Goal: Check status: Check status

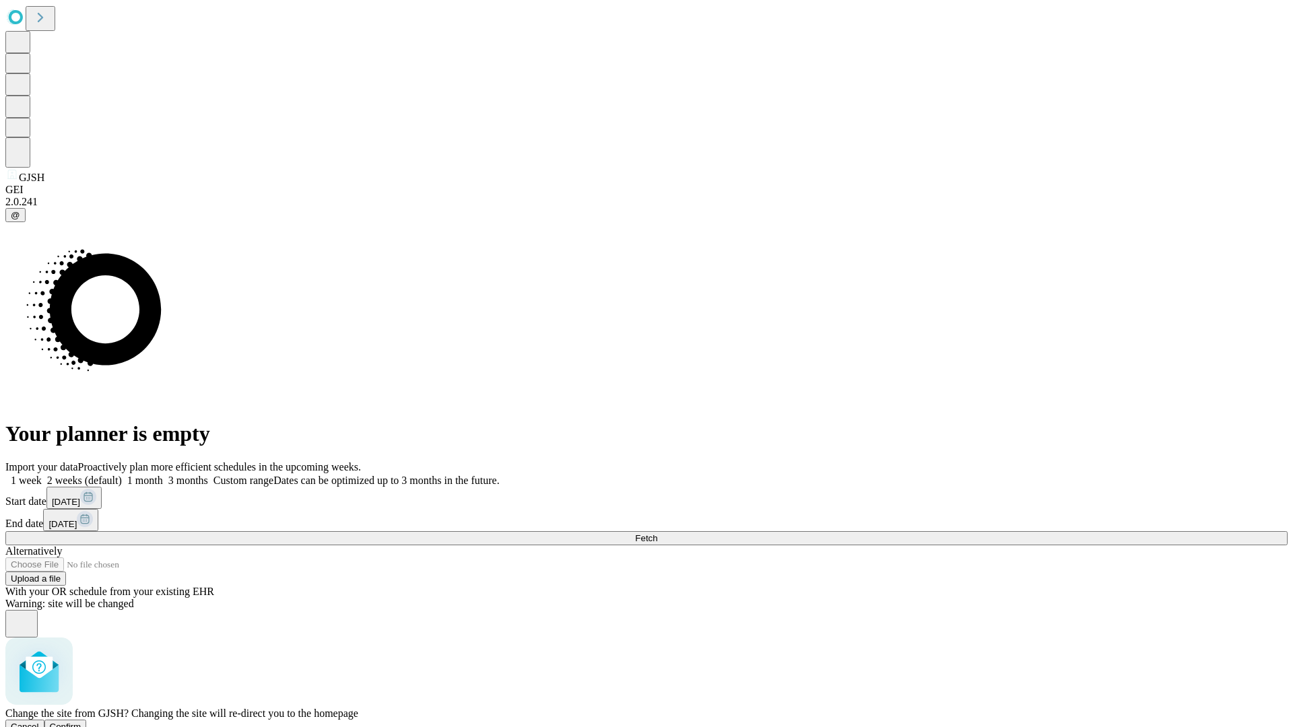
click at [82, 722] on span "Confirm" at bounding box center [66, 727] width 32 height 10
click at [42, 475] on label "1 week" at bounding box center [23, 480] width 36 height 11
click at [657, 533] on span "Fetch" at bounding box center [646, 538] width 22 height 10
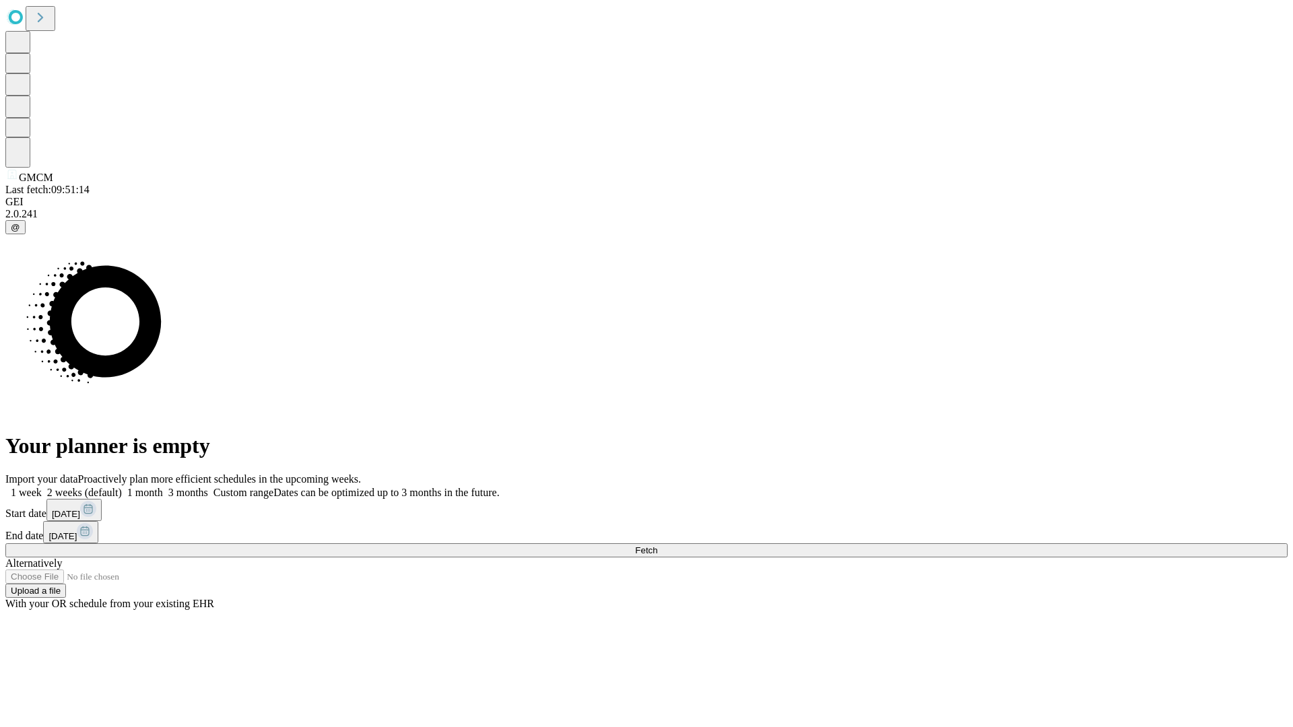
click at [42, 487] on label "1 week" at bounding box center [23, 492] width 36 height 11
click at [657, 546] on span "Fetch" at bounding box center [646, 551] width 22 height 10
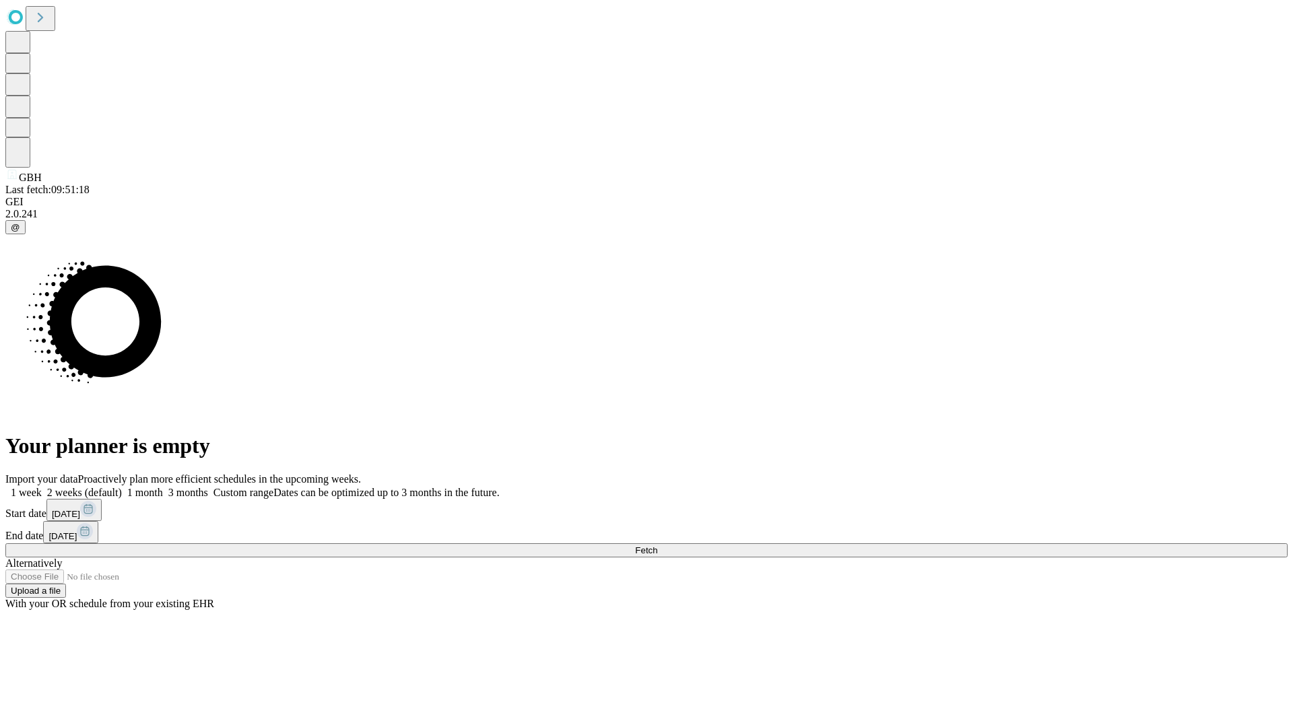
click at [42, 487] on label "1 week" at bounding box center [23, 492] width 36 height 11
click at [657, 546] on span "Fetch" at bounding box center [646, 551] width 22 height 10
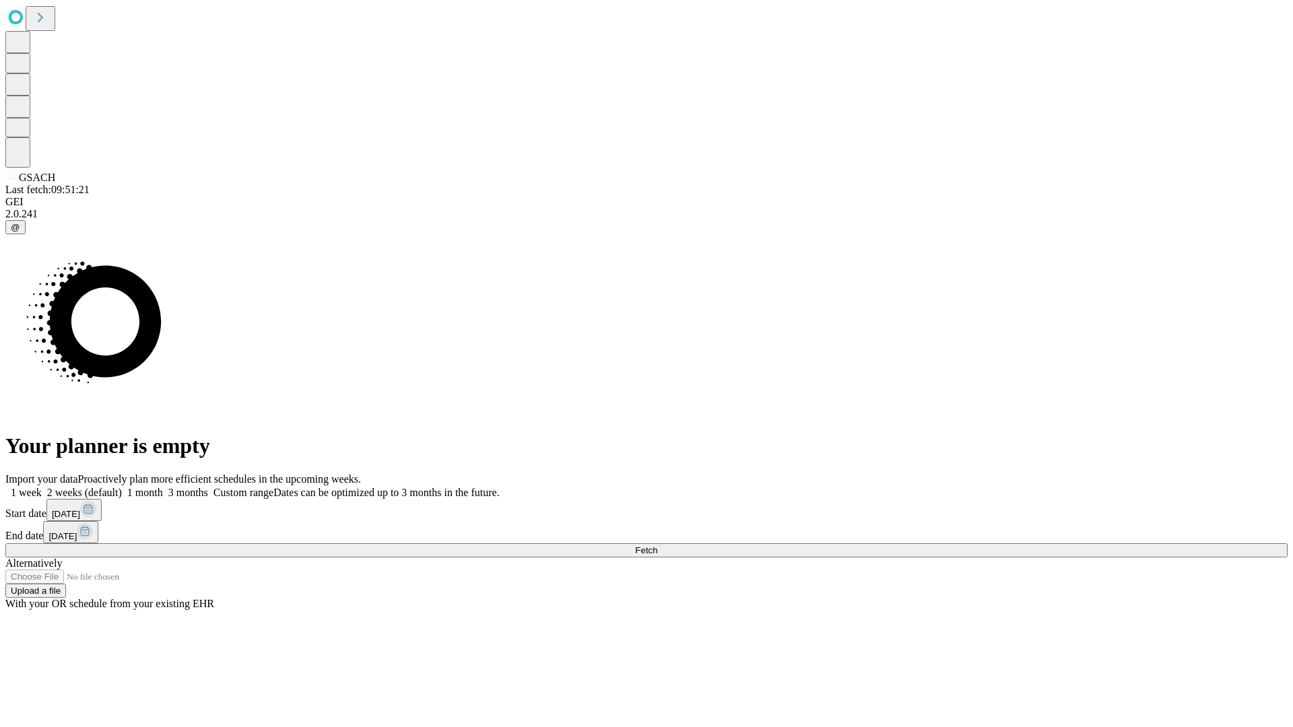
click at [42, 487] on label "1 week" at bounding box center [23, 492] width 36 height 11
click at [657, 546] on span "Fetch" at bounding box center [646, 551] width 22 height 10
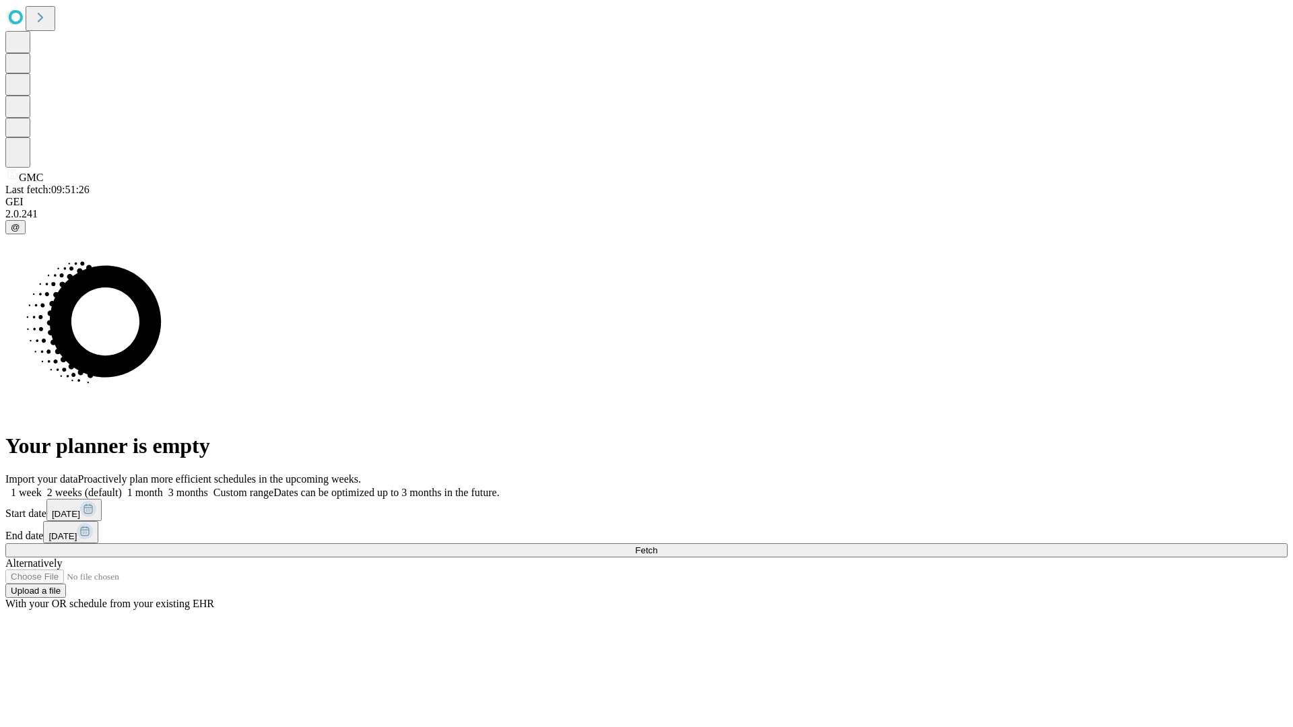
click at [42, 487] on label "1 week" at bounding box center [23, 492] width 36 height 11
click at [657, 546] on span "Fetch" at bounding box center [646, 551] width 22 height 10
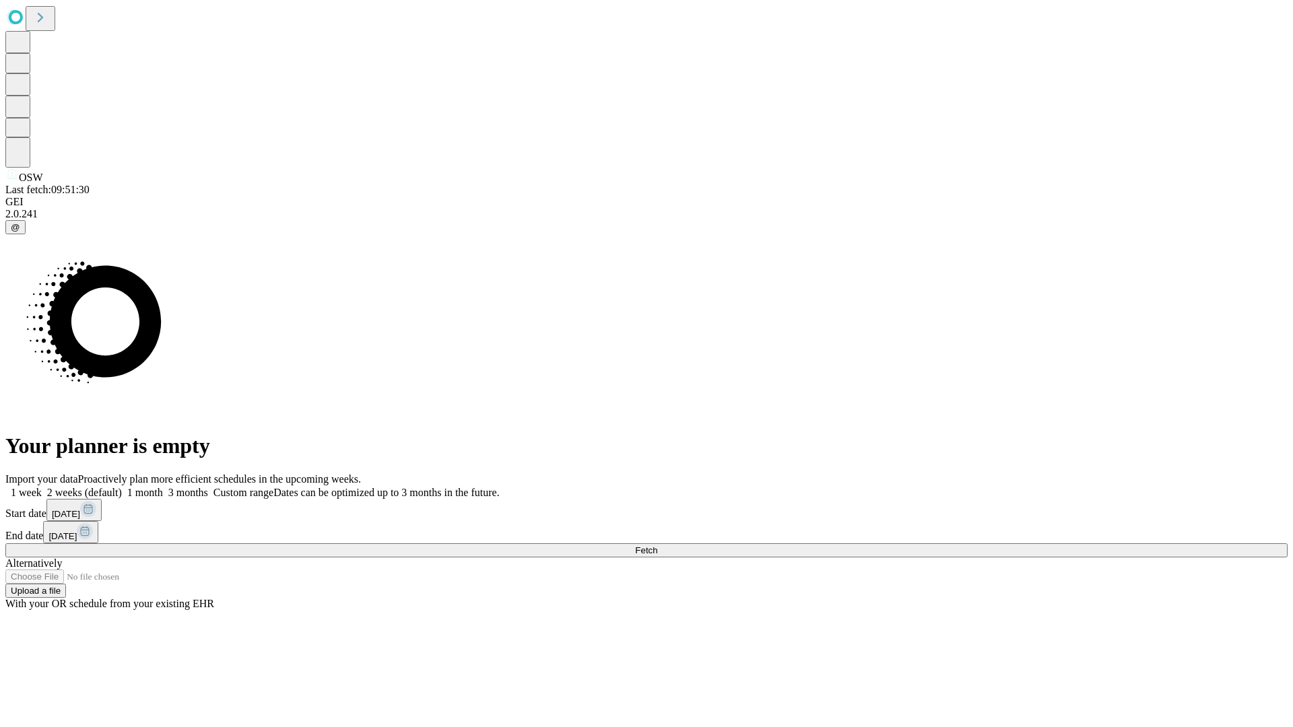
click at [42, 487] on label "1 week" at bounding box center [23, 492] width 36 height 11
click at [657, 546] on span "Fetch" at bounding box center [646, 551] width 22 height 10
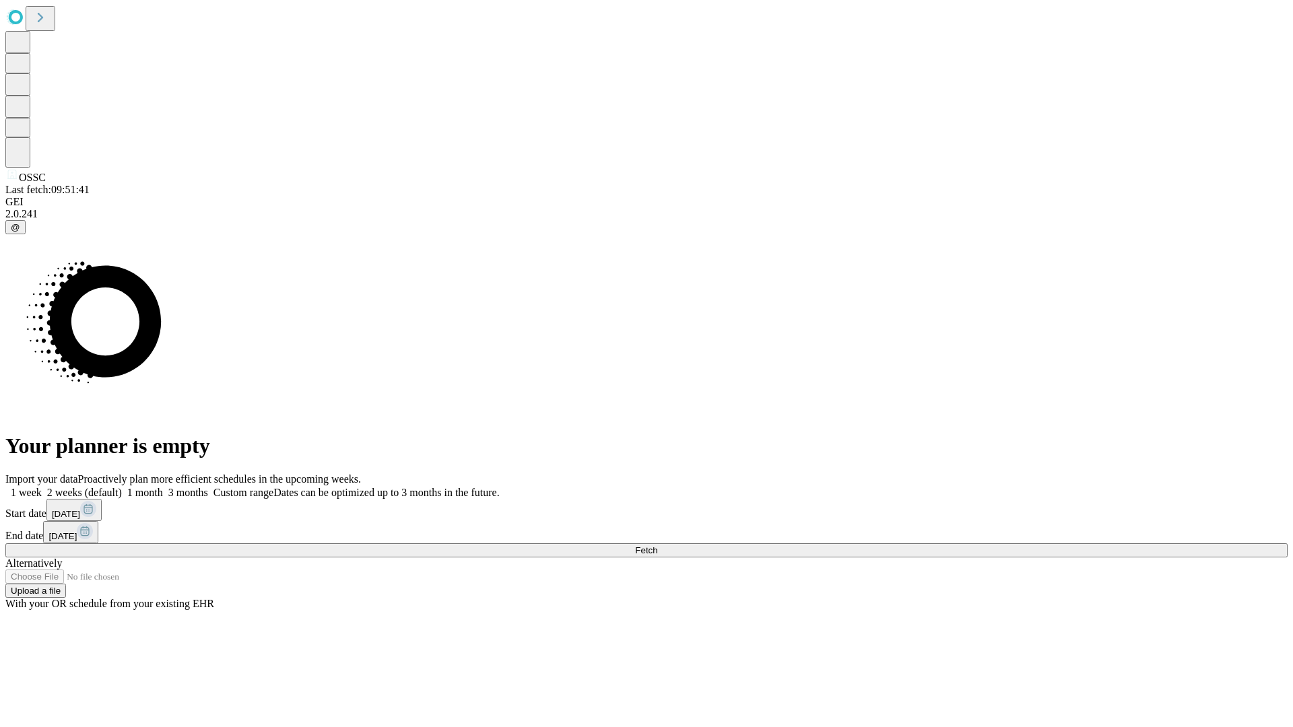
click at [42, 487] on label "1 week" at bounding box center [23, 492] width 36 height 11
click at [657, 546] on span "Fetch" at bounding box center [646, 551] width 22 height 10
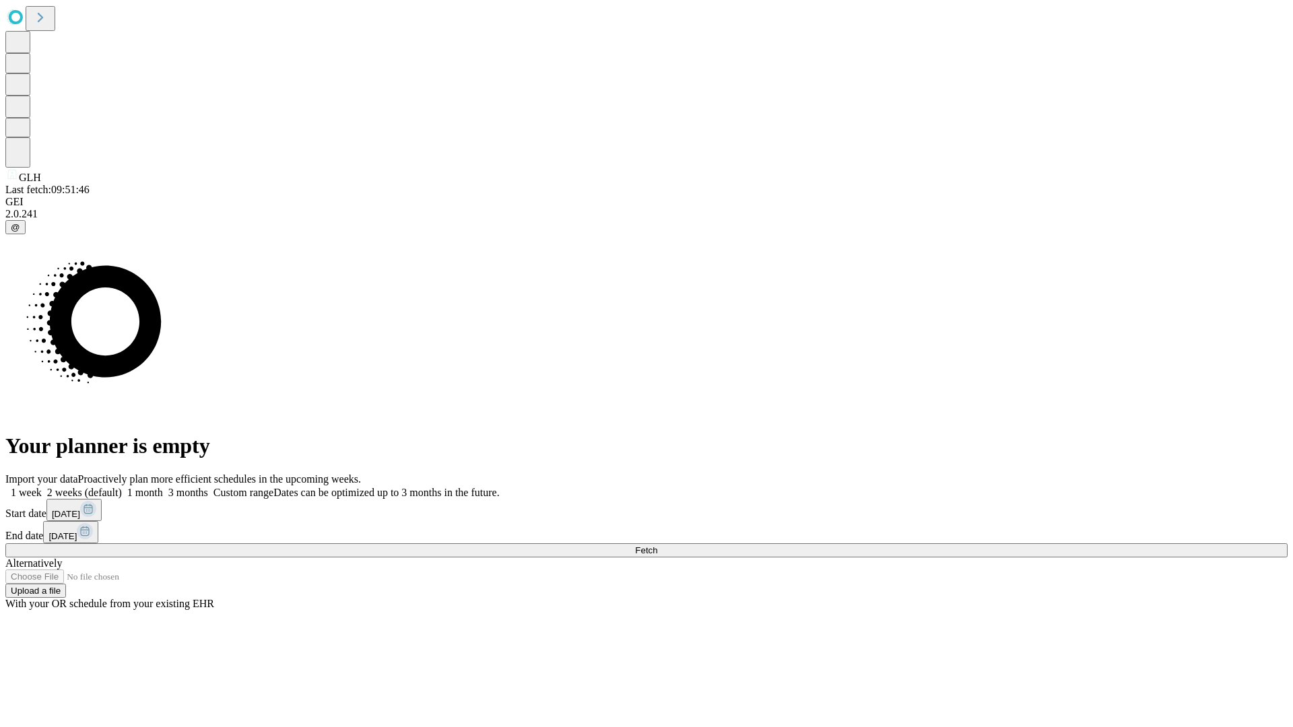
click at [42, 487] on label "1 week" at bounding box center [23, 492] width 36 height 11
click at [657, 546] on span "Fetch" at bounding box center [646, 551] width 22 height 10
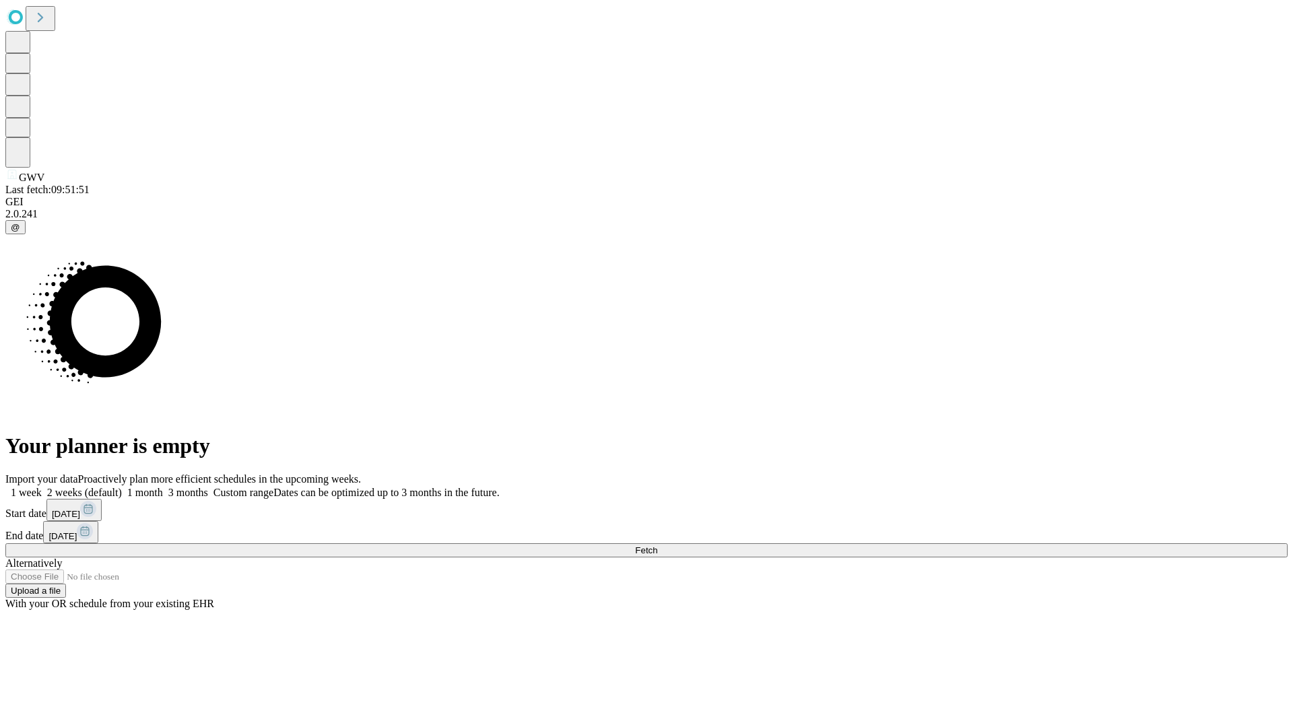
click at [42, 487] on label "1 week" at bounding box center [23, 492] width 36 height 11
click at [657, 546] on span "Fetch" at bounding box center [646, 551] width 22 height 10
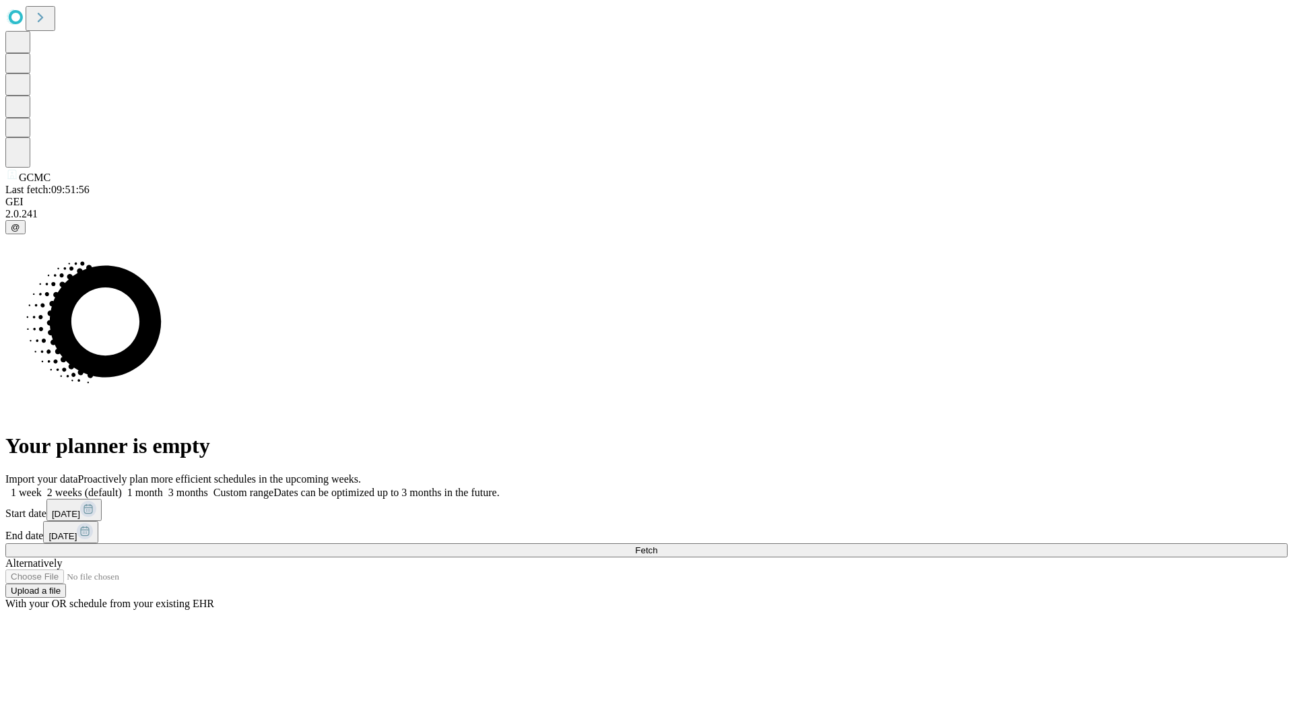
click at [42, 487] on label "1 week" at bounding box center [23, 492] width 36 height 11
click at [657, 546] on span "Fetch" at bounding box center [646, 551] width 22 height 10
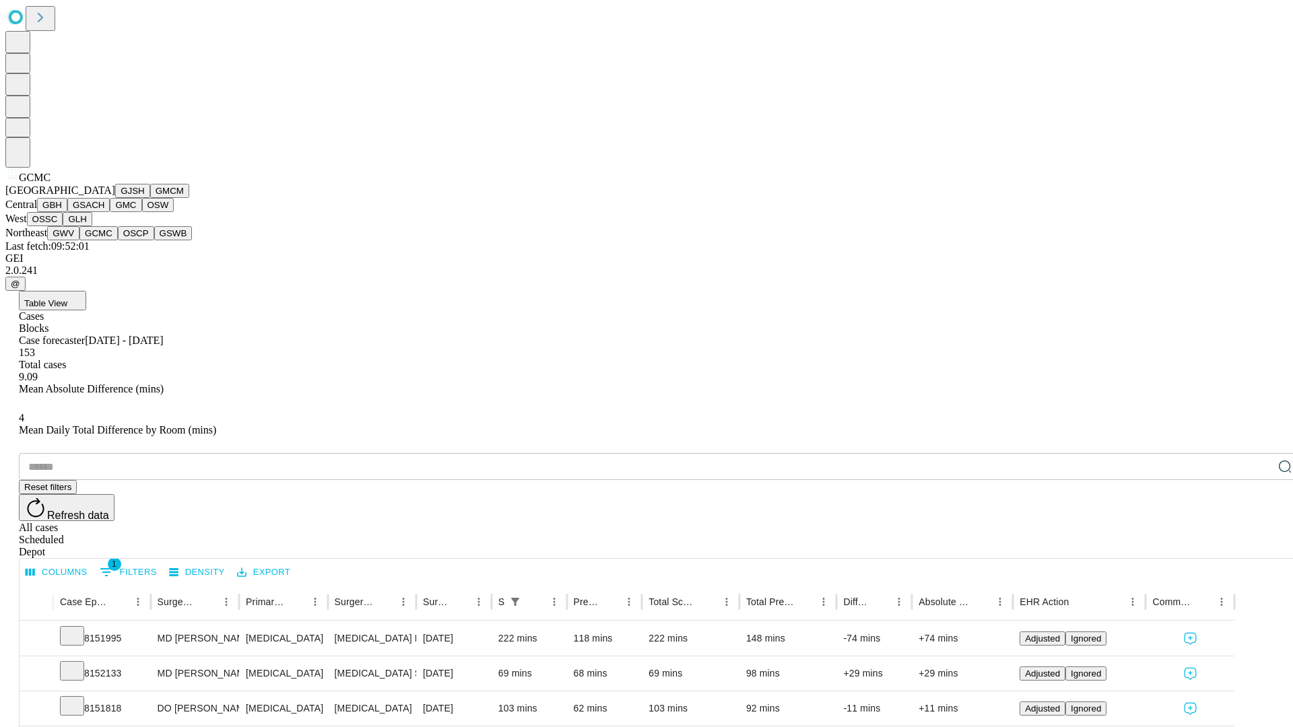
click at [118, 240] on button "OSCP" at bounding box center [136, 233] width 36 height 14
